Goal: Task Accomplishment & Management: Manage account settings

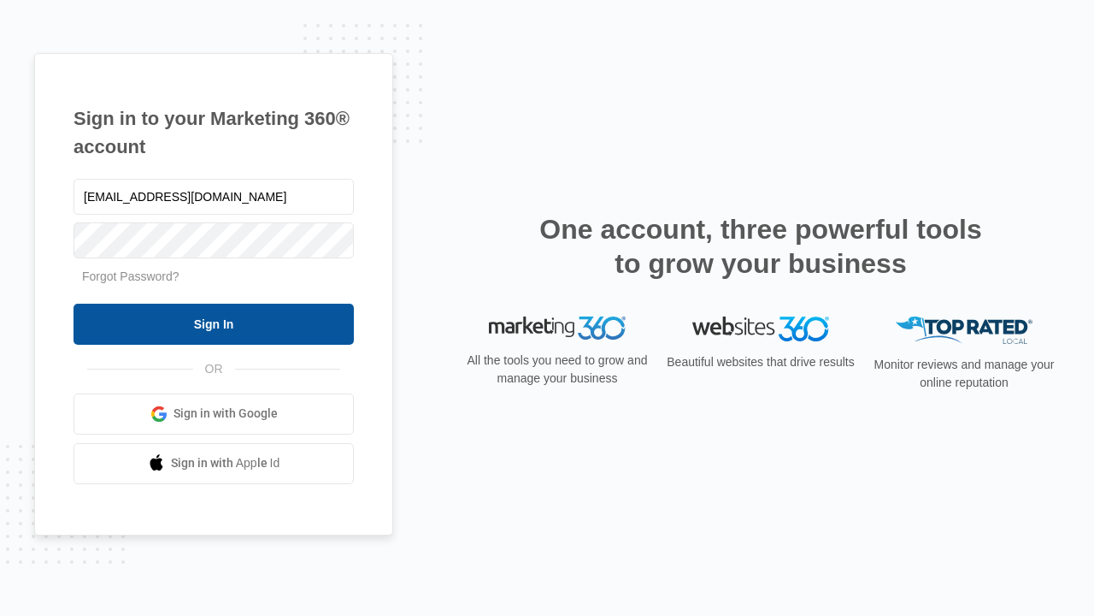
click at [214, 323] on input "Sign In" at bounding box center [214, 323] width 280 height 41
